Goal: Information Seeking & Learning: Find specific fact

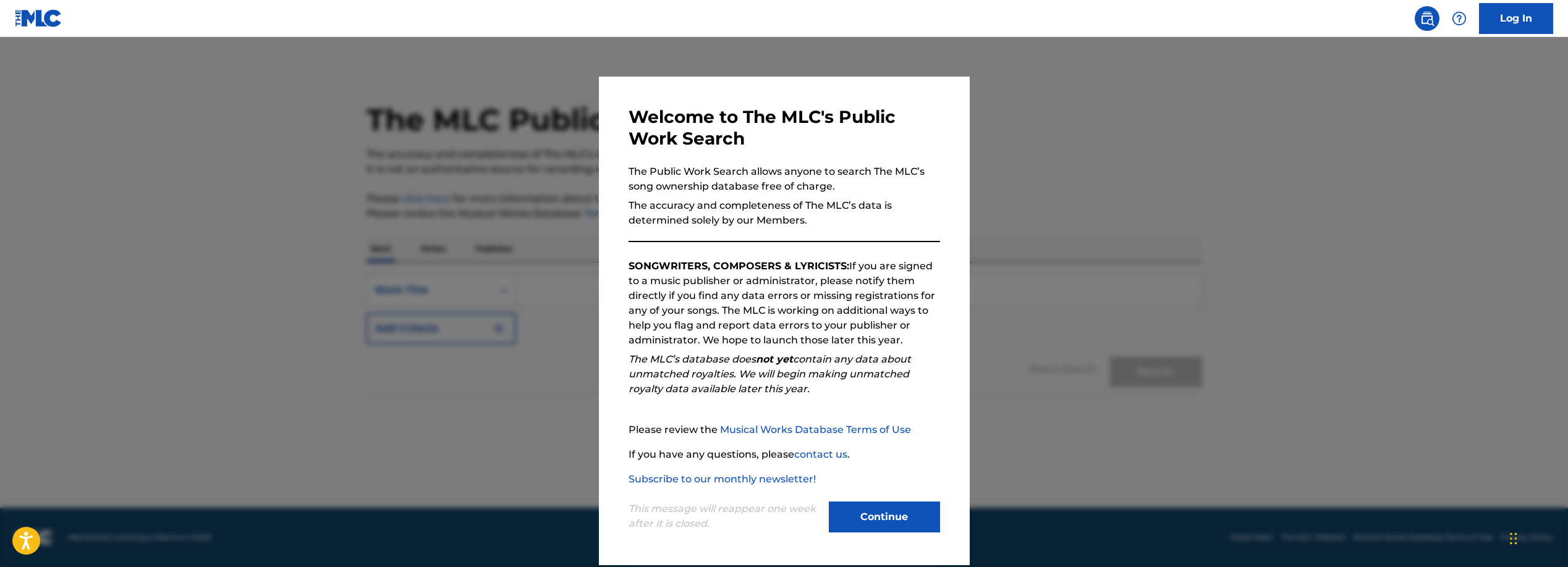
click at [901, 514] on button "Continue" at bounding box center [884, 517] width 111 height 31
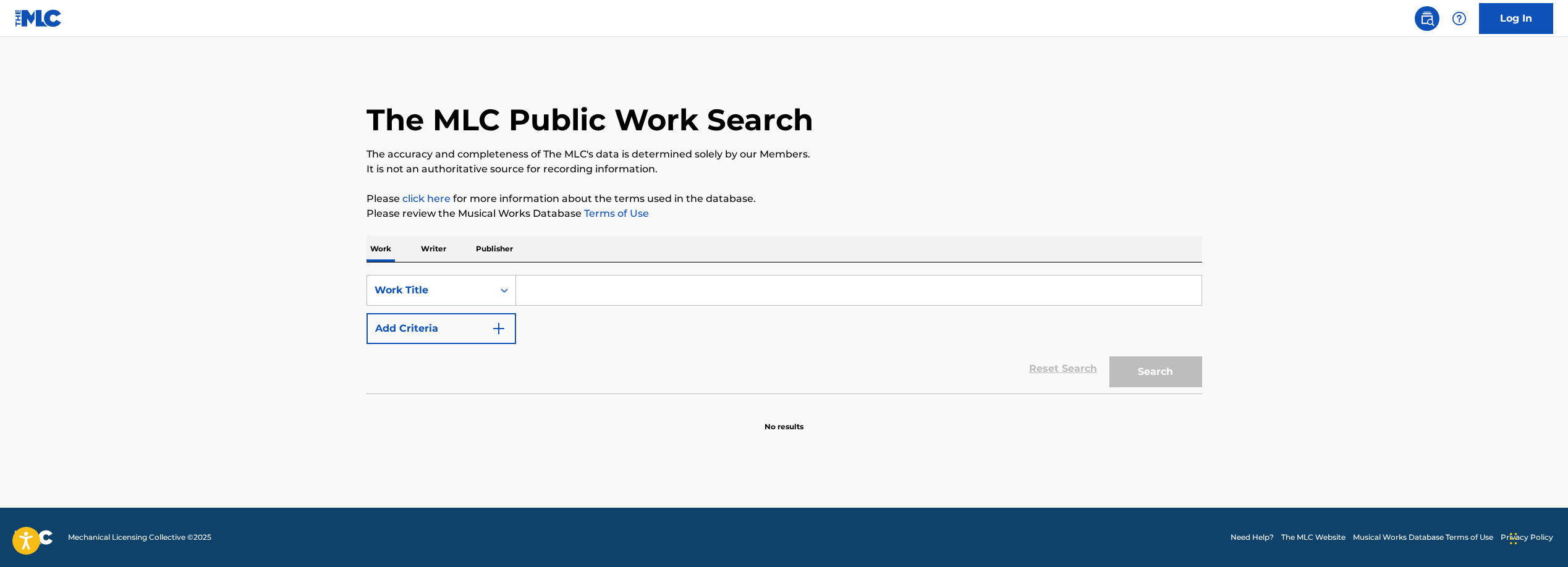
click at [550, 293] on input "Search Form" at bounding box center [859, 291] width 686 height 30
click at [1109, 357] on button "Search" at bounding box center [1155, 372] width 93 height 31
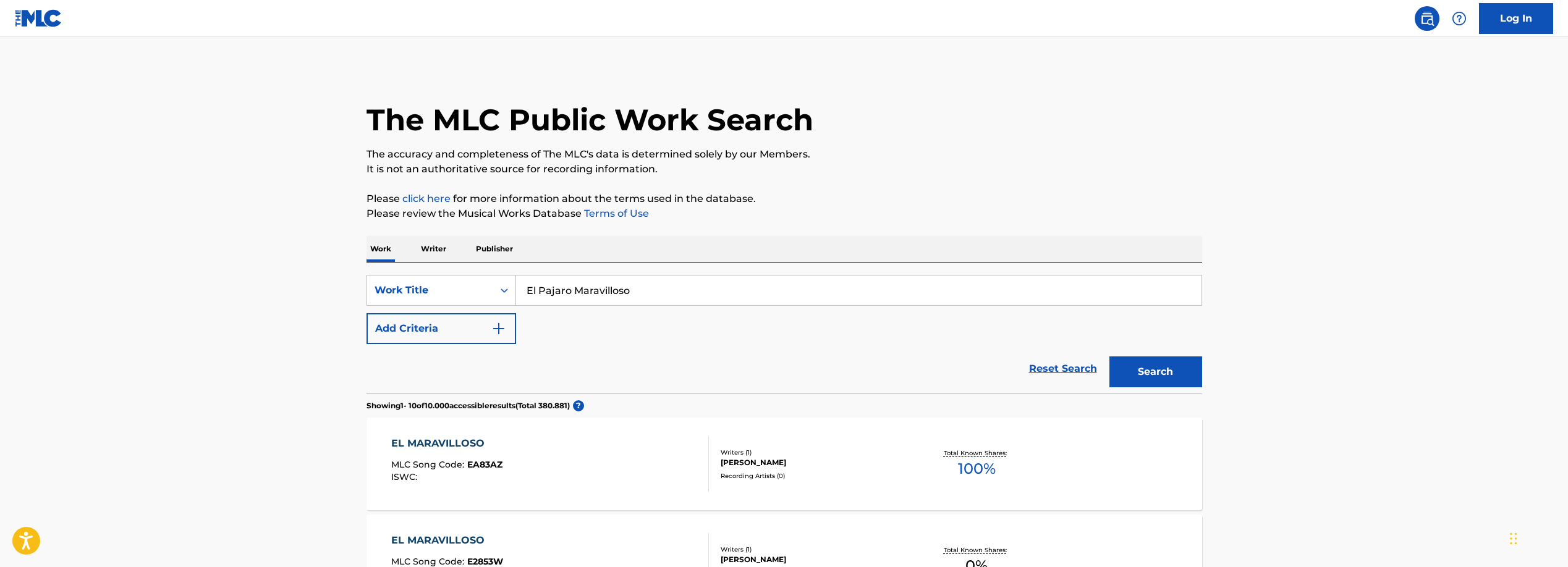
click at [550, 287] on input "El Pajaro Maravilloso" at bounding box center [859, 291] width 686 height 30
type input "El Pájaro Maravilloso"
click at [429, 247] on p "Writer" at bounding box center [433, 249] width 32 height 26
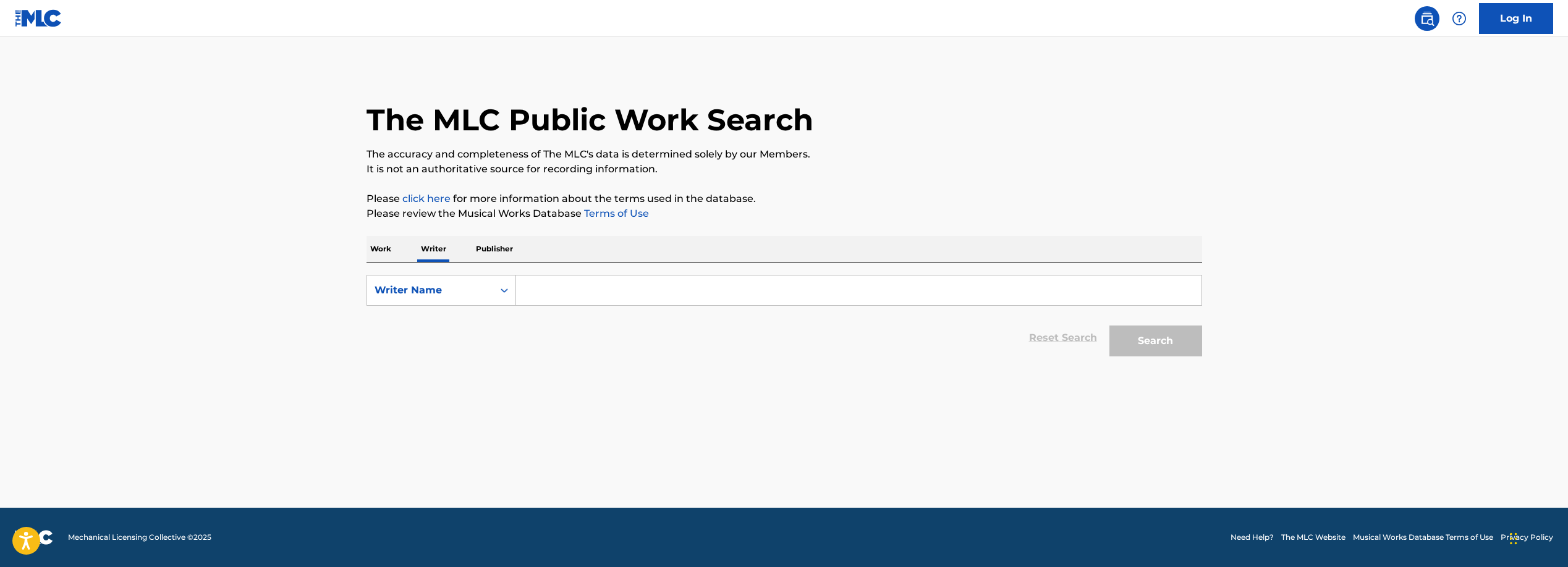
click at [572, 294] on input "Search Form" at bounding box center [859, 291] width 686 height 30
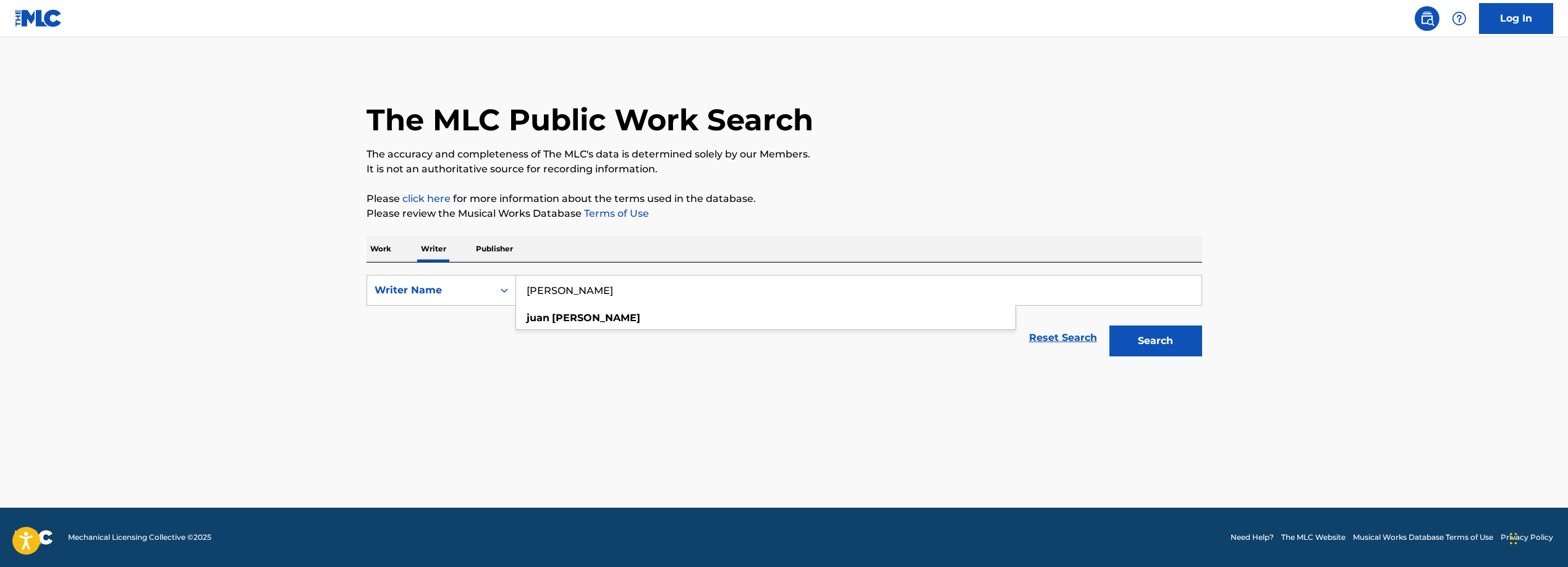
type input "[PERSON_NAME]"
click at [1154, 333] on button "Search" at bounding box center [1155, 341] width 93 height 31
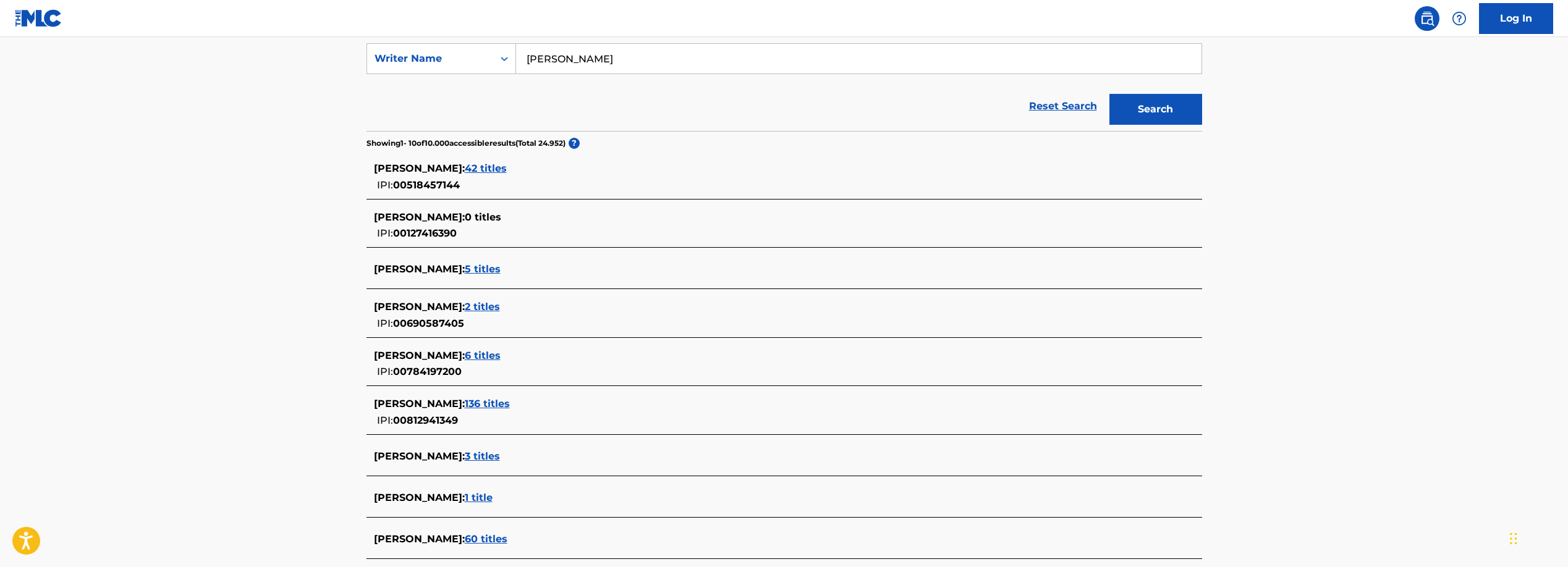
scroll to position [233, 0]
click at [475, 452] on span "3 titles" at bounding box center [482, 455] width 36 height 12
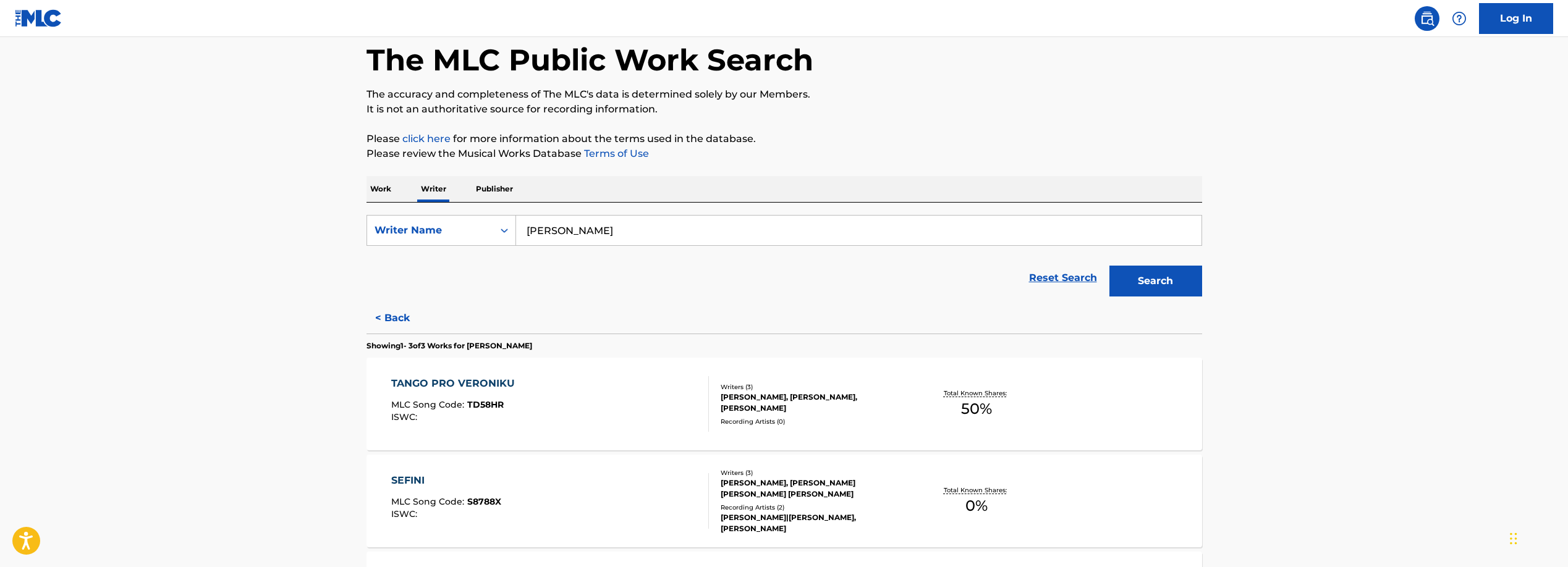
scroll to position [43, 0]
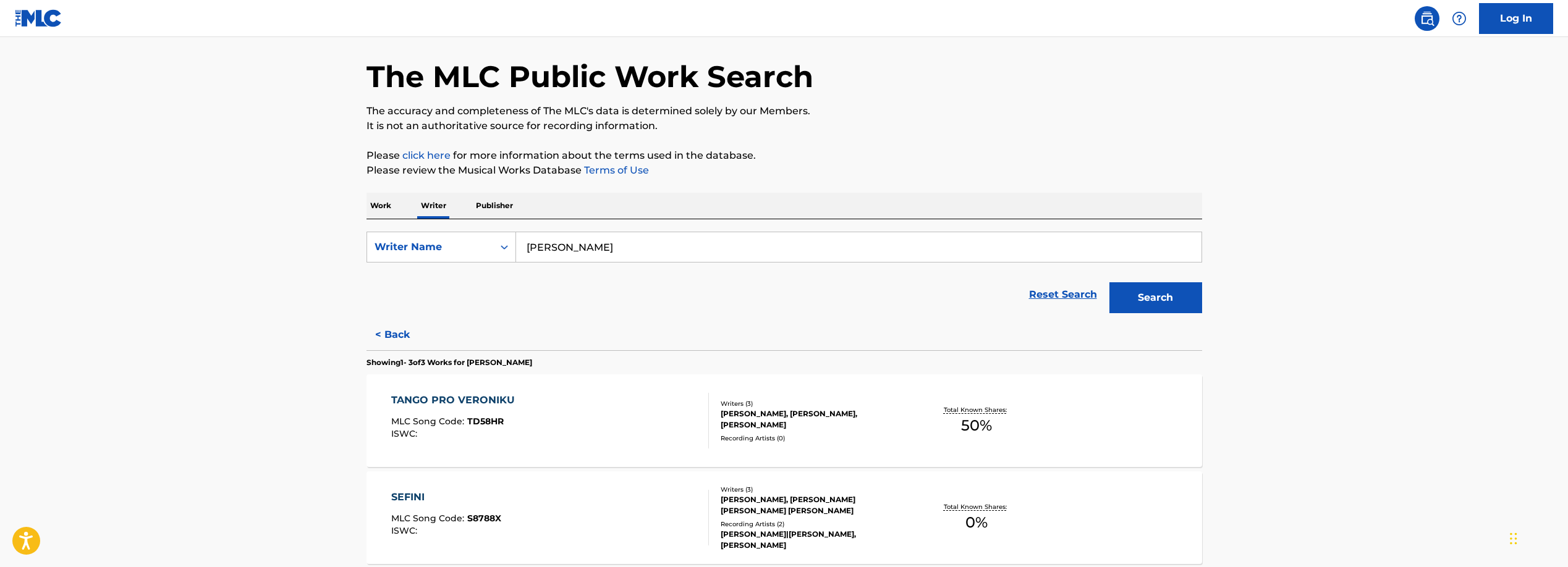
click at [1059, 293] on link "Reset Search" at bounding box center [1063, 295] width 81 height 27
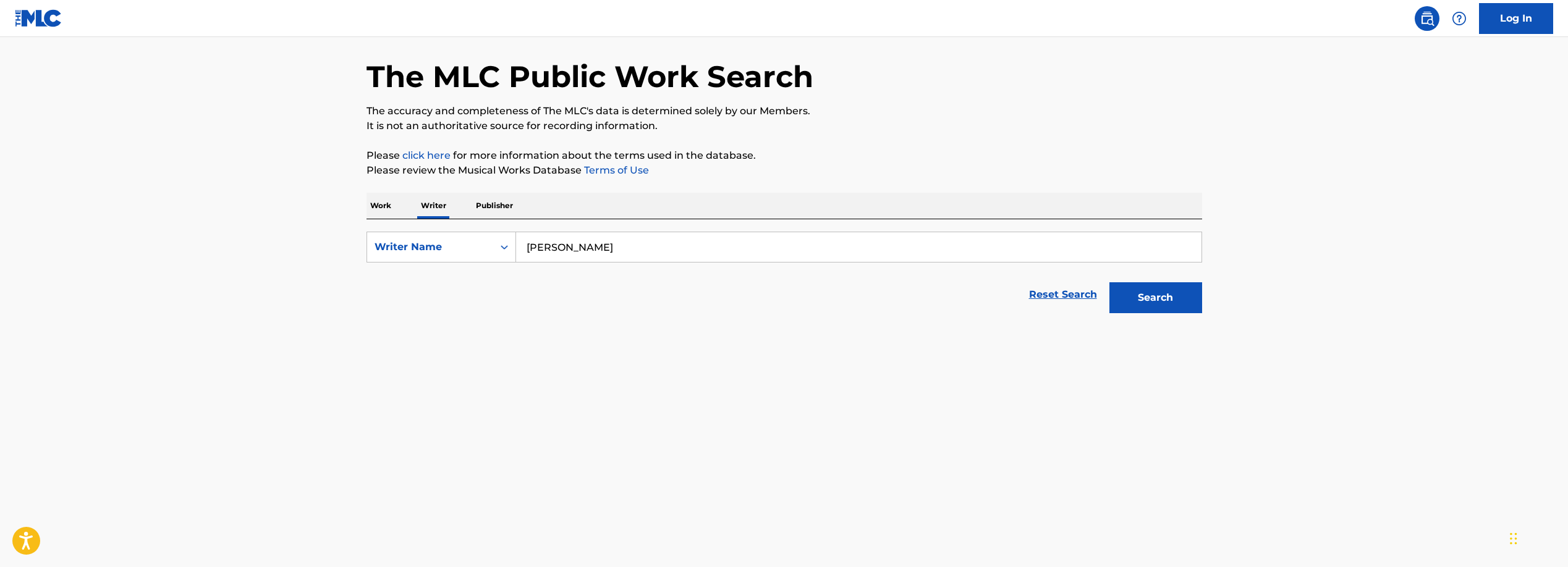
scroll to position [0, 0]
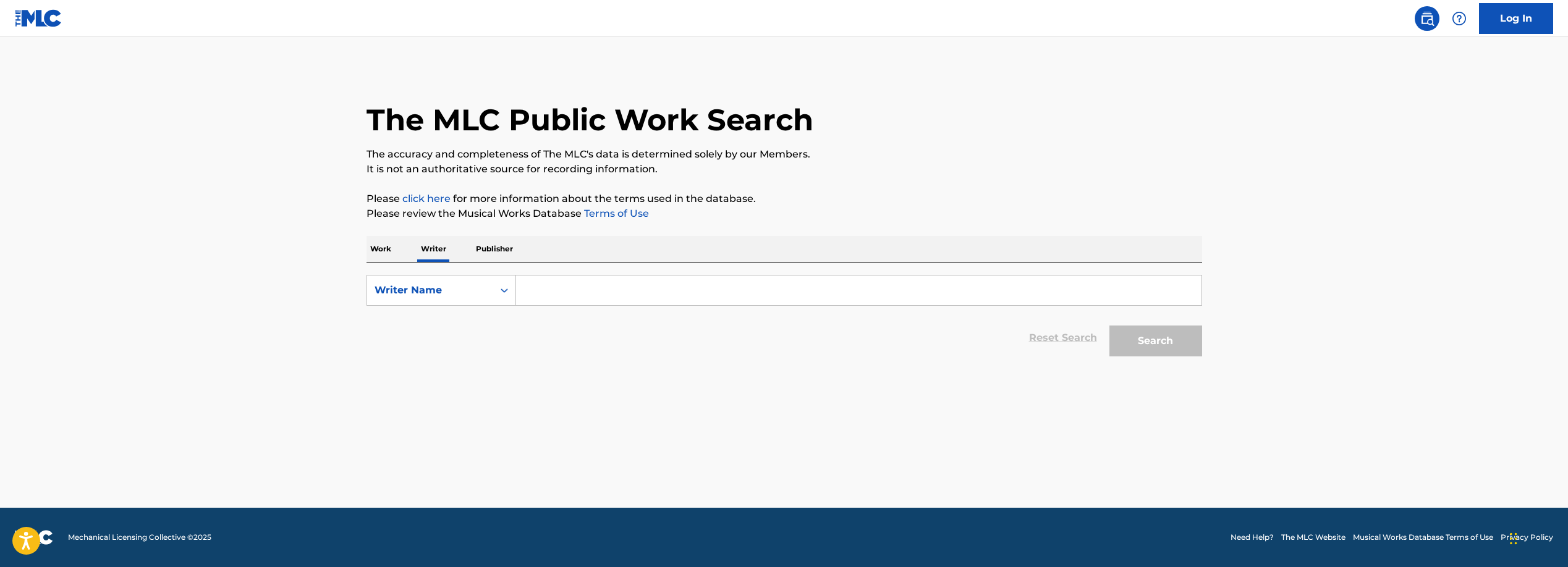
click at [554, 293] on input "Search Form" at bounding box center [859, 291] width 686 height 30
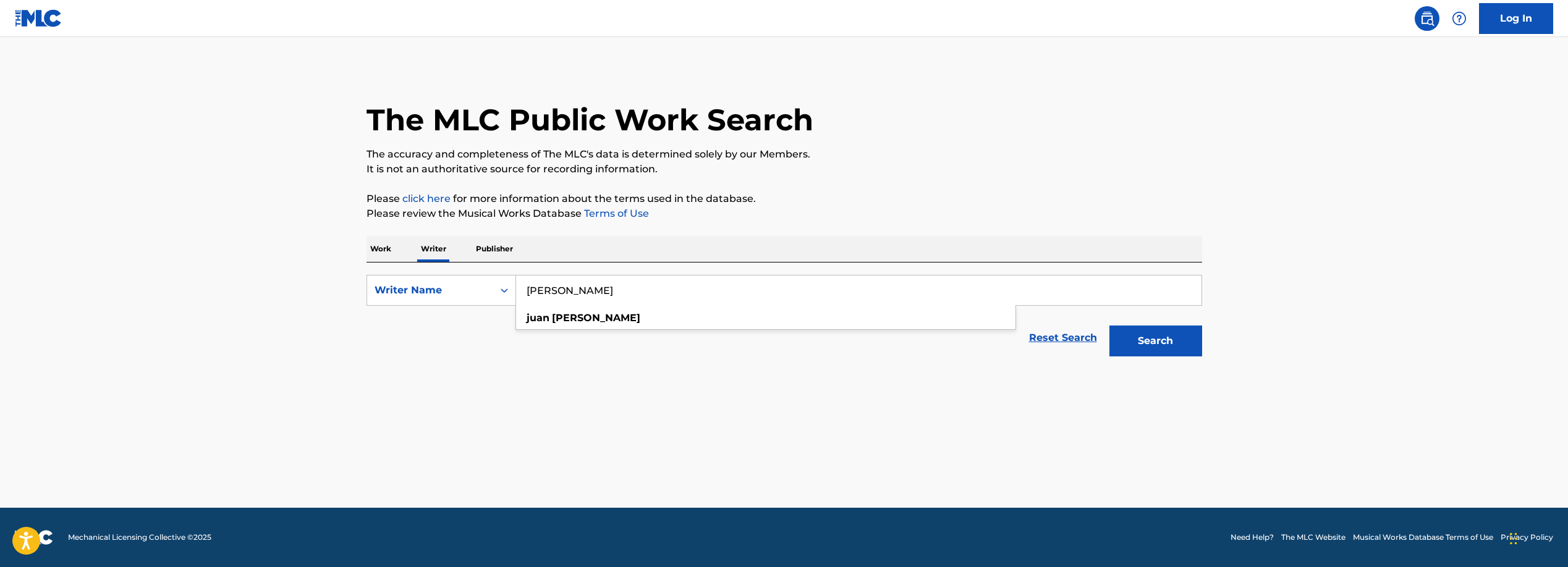
click at [1109, 326] on button "Search" at bounding box center [1155, 341] width 93 height 31
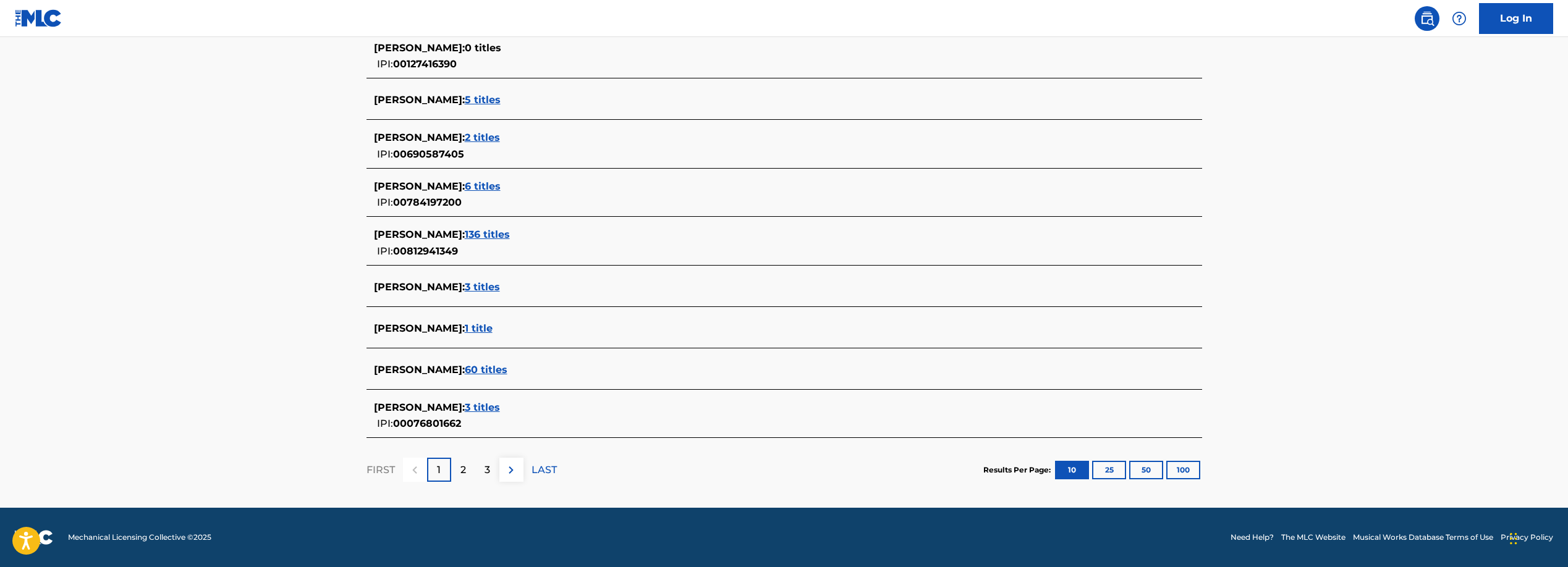
scroll to position [398, 0]
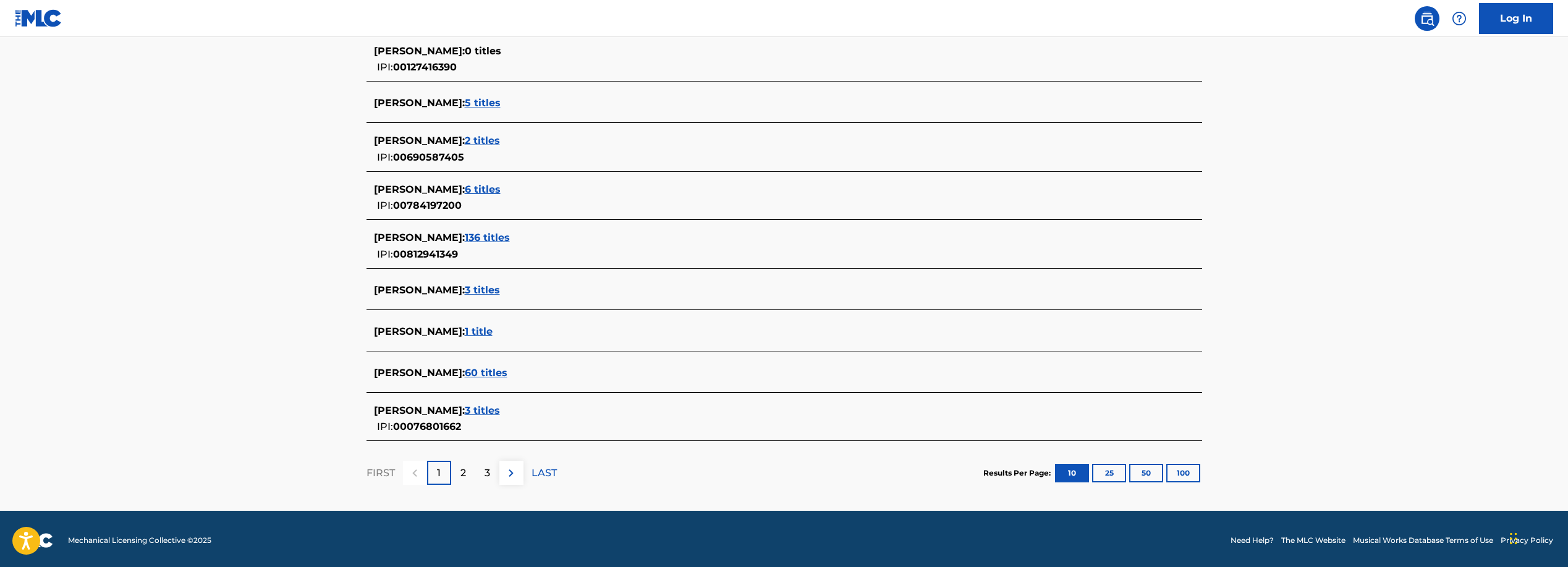
click at [463, 471] on p "2" at bounding box center [463, 473] width 6 height 15
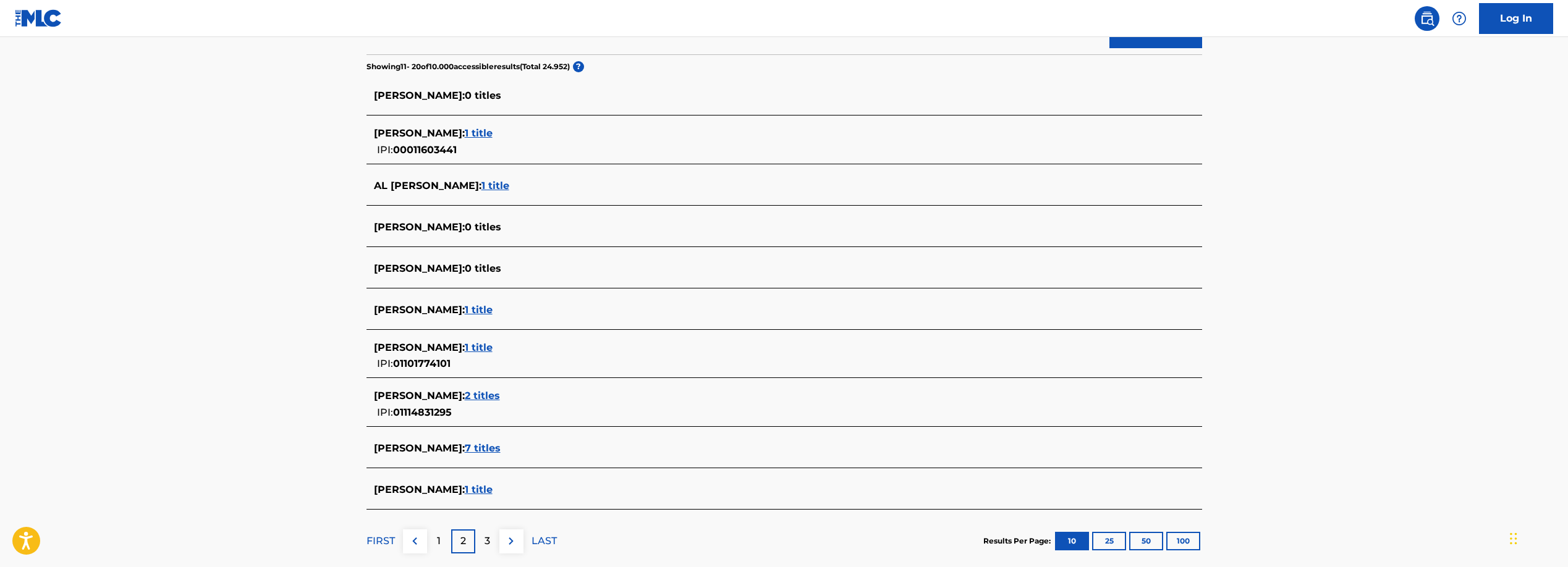
scroll to position [309, 0]
click at [488, 542] on p "3" at bounding box center [487, 540] width 6 height 15
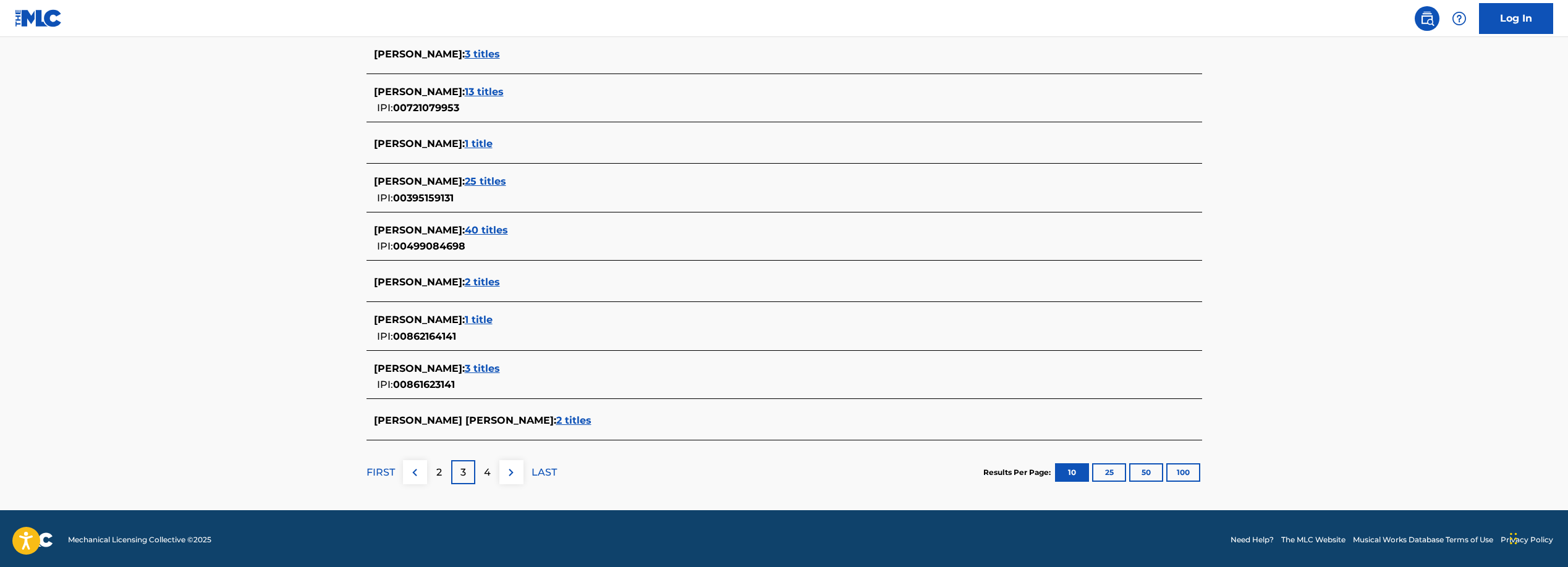
scroll to position [0, 0]
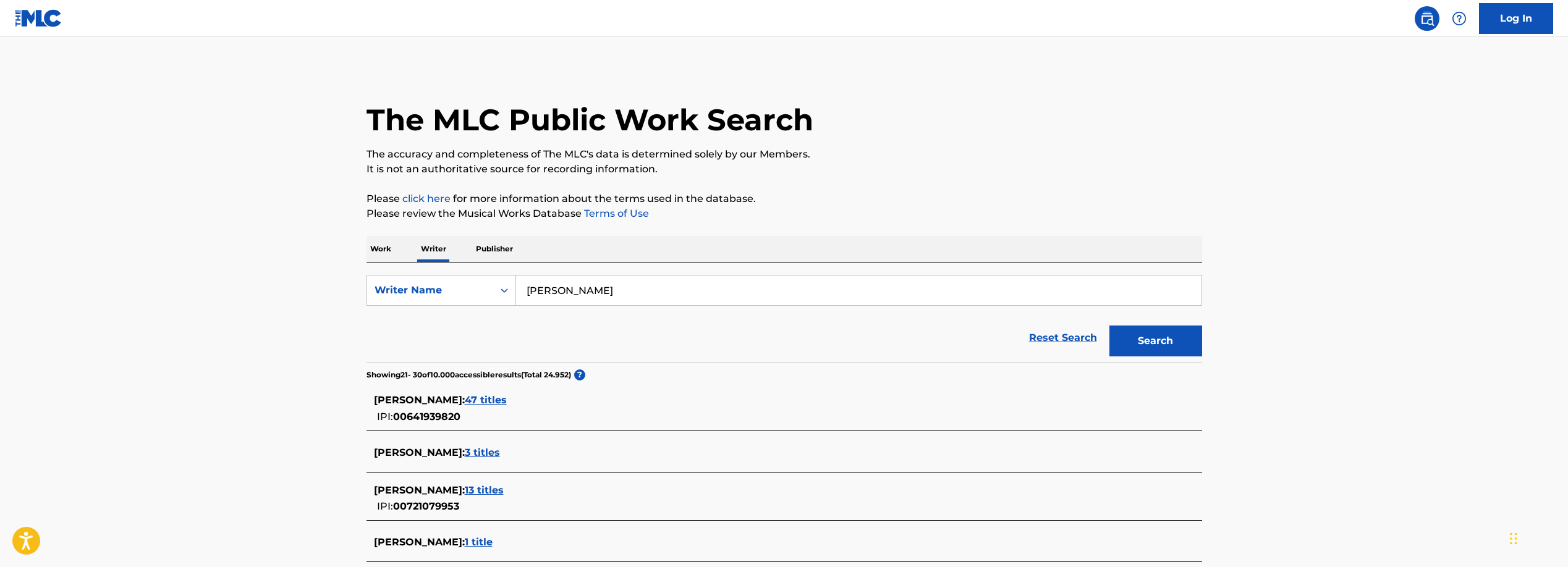
drag, startPoint x: 536, startPoint y: 288, endPoint x: 522, endPoint y: 287, distance: 14.0
click at [522, 287] on input "[PERSON_NAME]" at bounding box center [859, 291] width 686 height 30
click at [589, 314] on strong "[PERSON_NAME]" at bounding box center [620, 318] width 89 height 12
type input "[PERSON_NAME]"
click at [1167, 336] on button "Search" at bounding box center [1155, 341] width 93 height 31
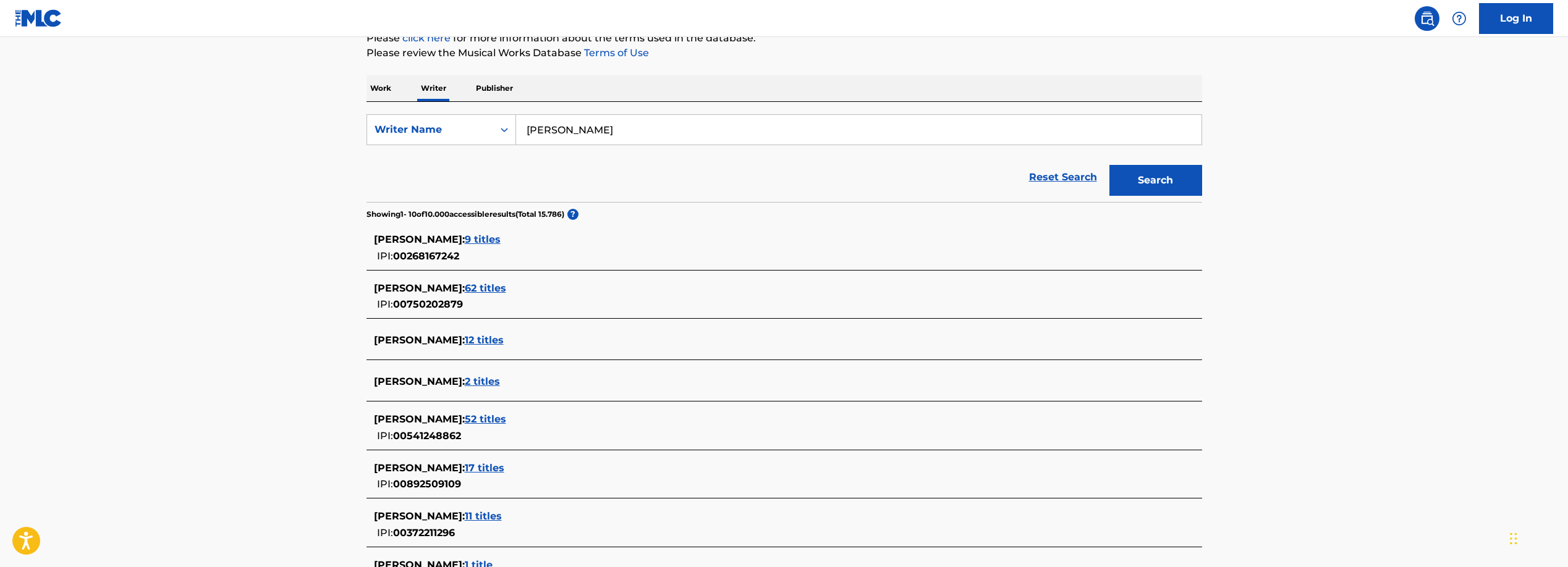
scroll to position [161, 0]
click at [495, 418] on span "52 titles" at bounding box center [486, 418] width 41 height 12
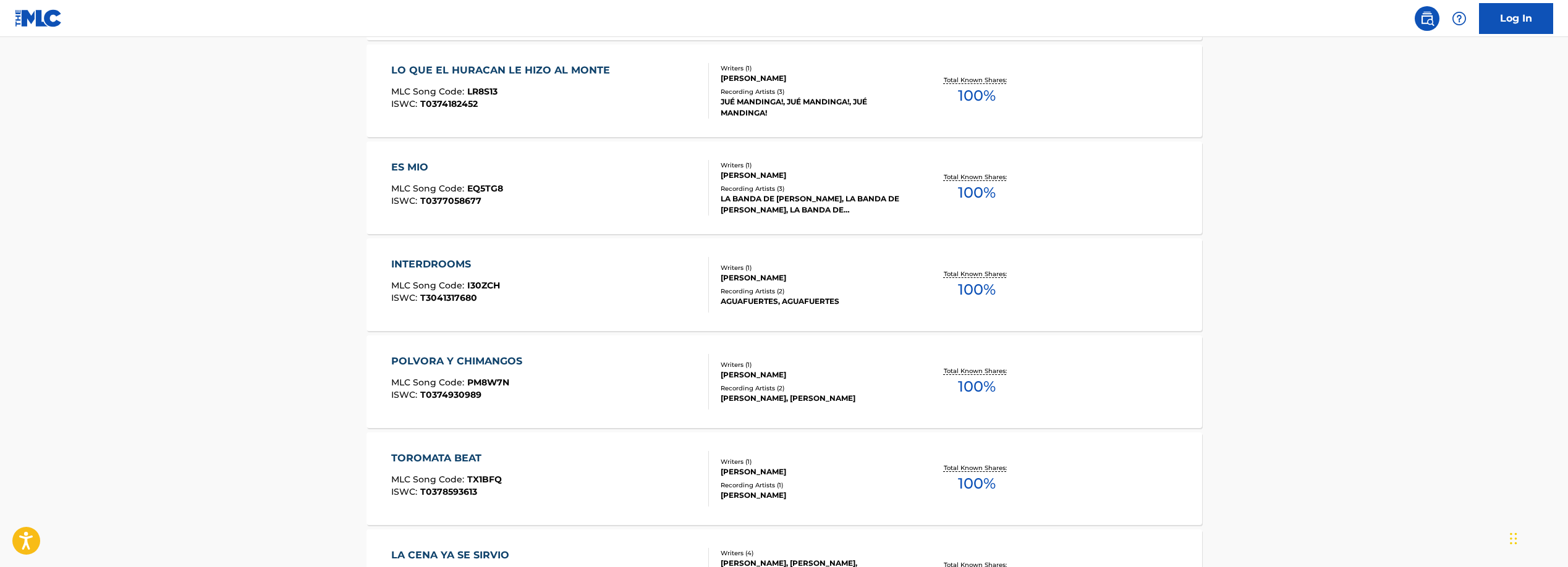
scroll to position [568, 0]
